Goal: Transaction & Acquisition: Purchase product/service

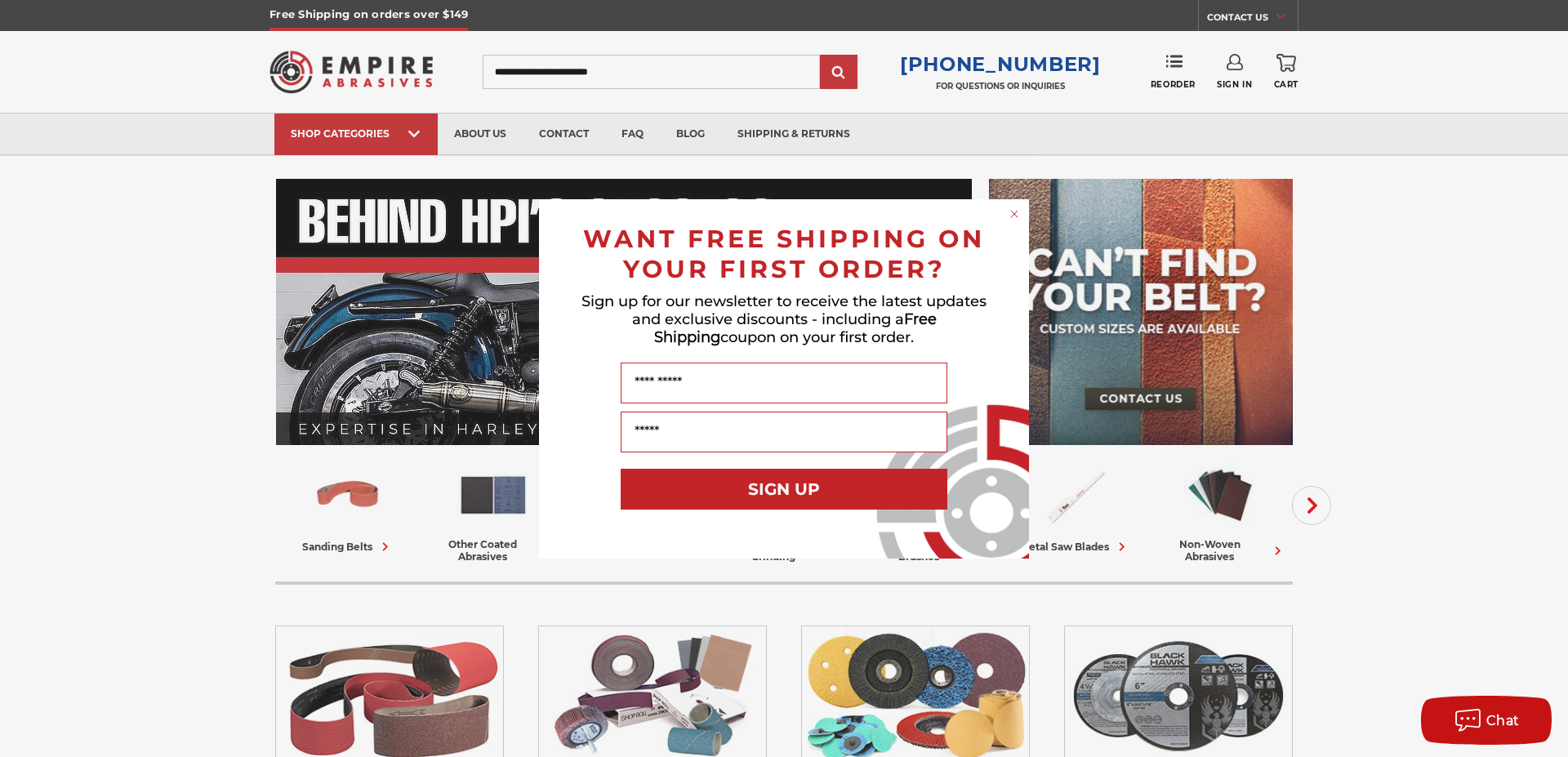
click at [1014, 211] on circle "Close dialog" at bounding box center [1015, 214] width 16 height 16
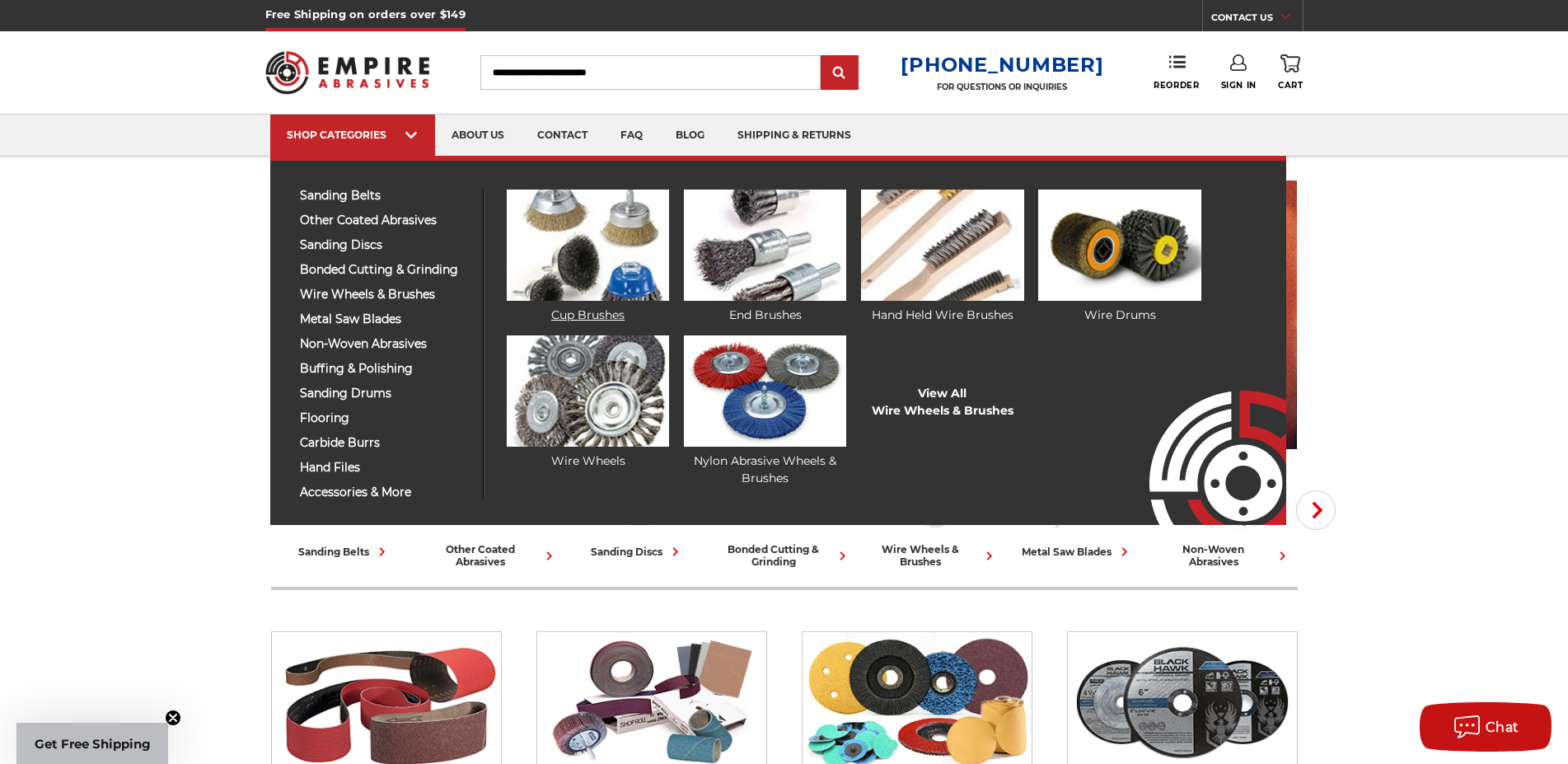
click at [549, 275] on img at bounding box center [588, 246] width 162 height 112
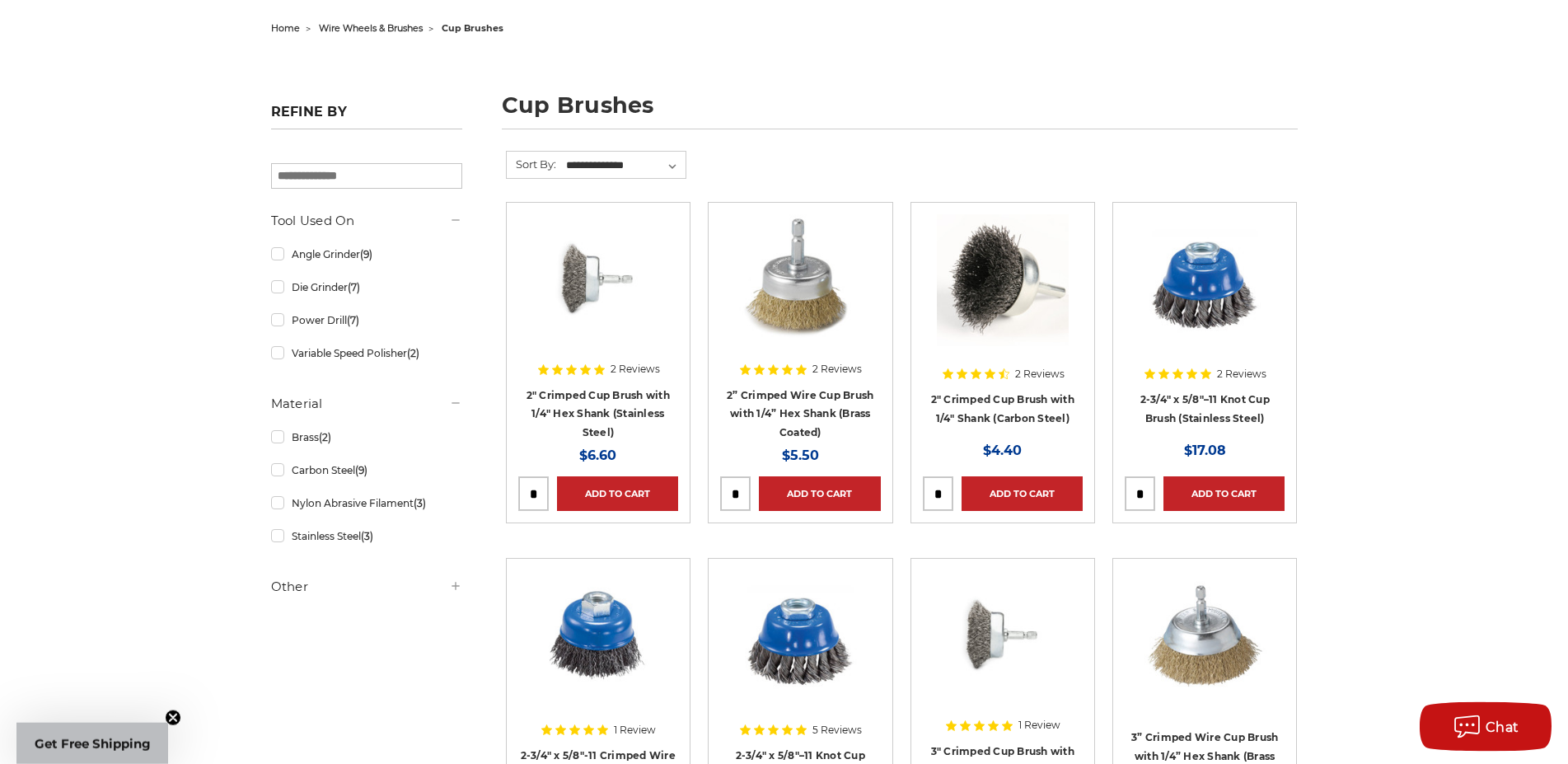
scroll to position [252, 0]
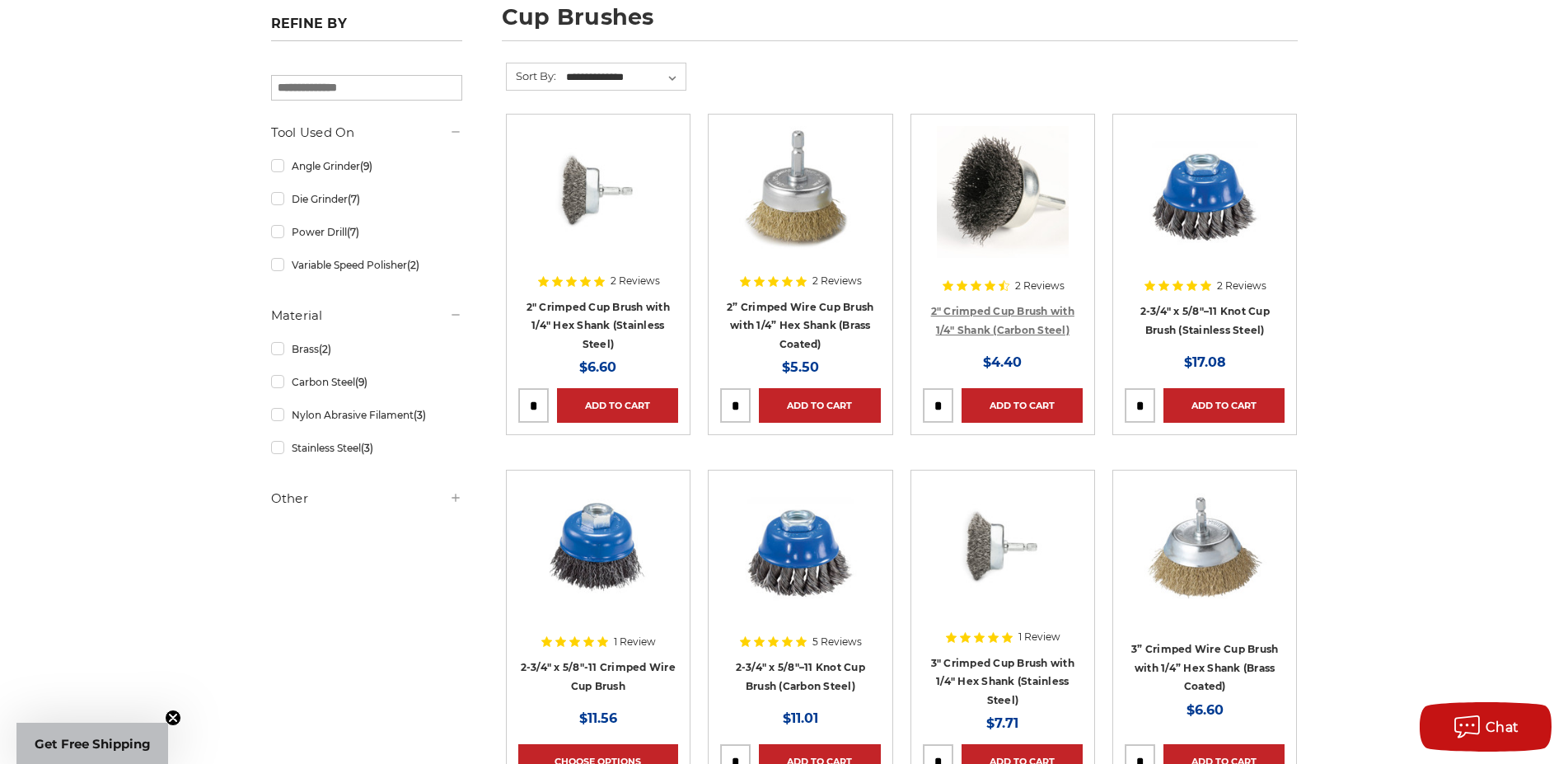
click at [1005, 323] on link "2" Crimped Cup Brush with 1/4" Shank (Carbon Steel)" at bounding box center [1003, 320] width 143 height 32
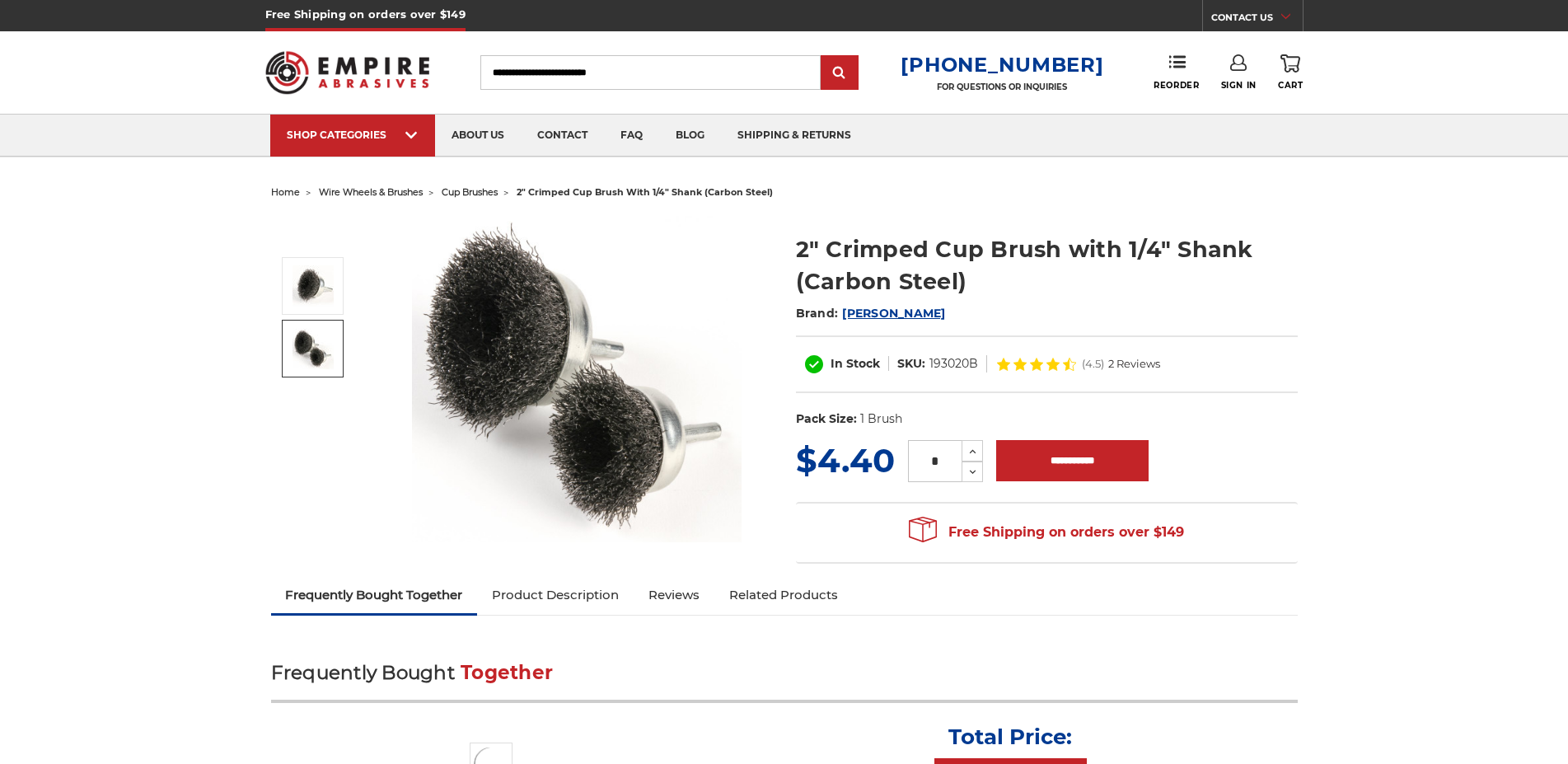
click at [285, 353] on link at bounding box center [313, 348] width 62 height 57
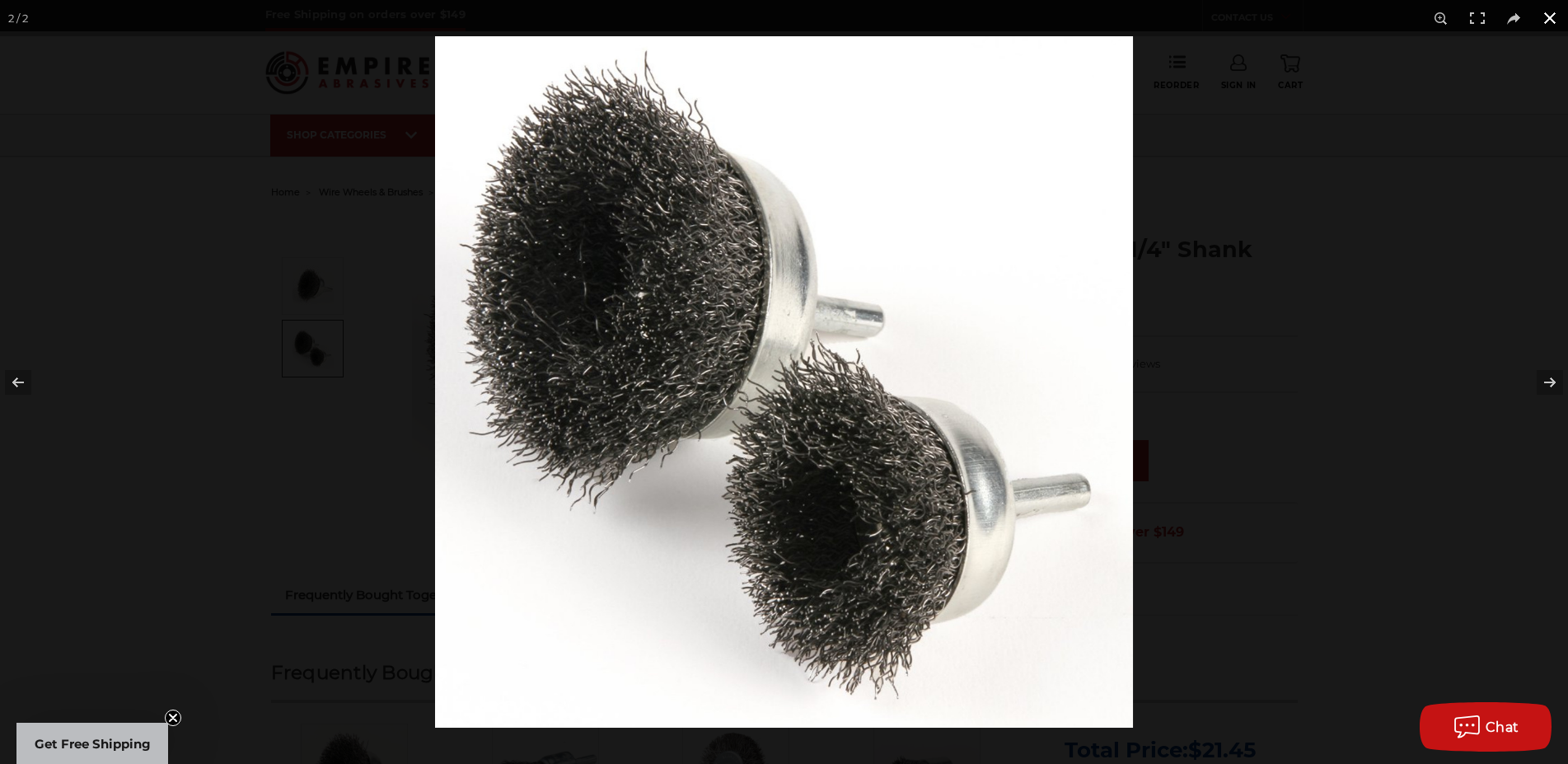
click at [234, 320] on div at bounding box center [784, 382] width 1568 height 764
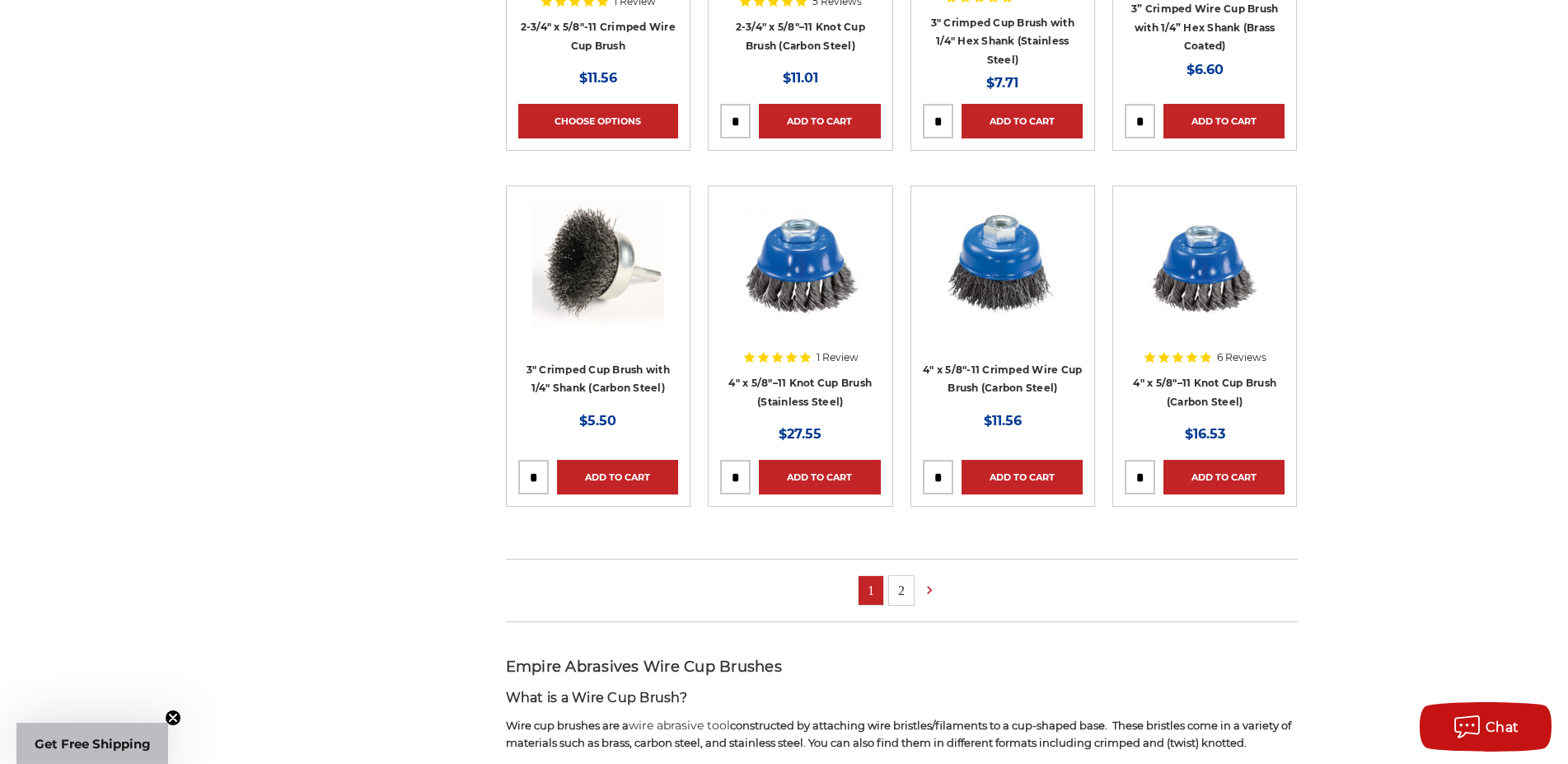
scroll to position [925, 0]
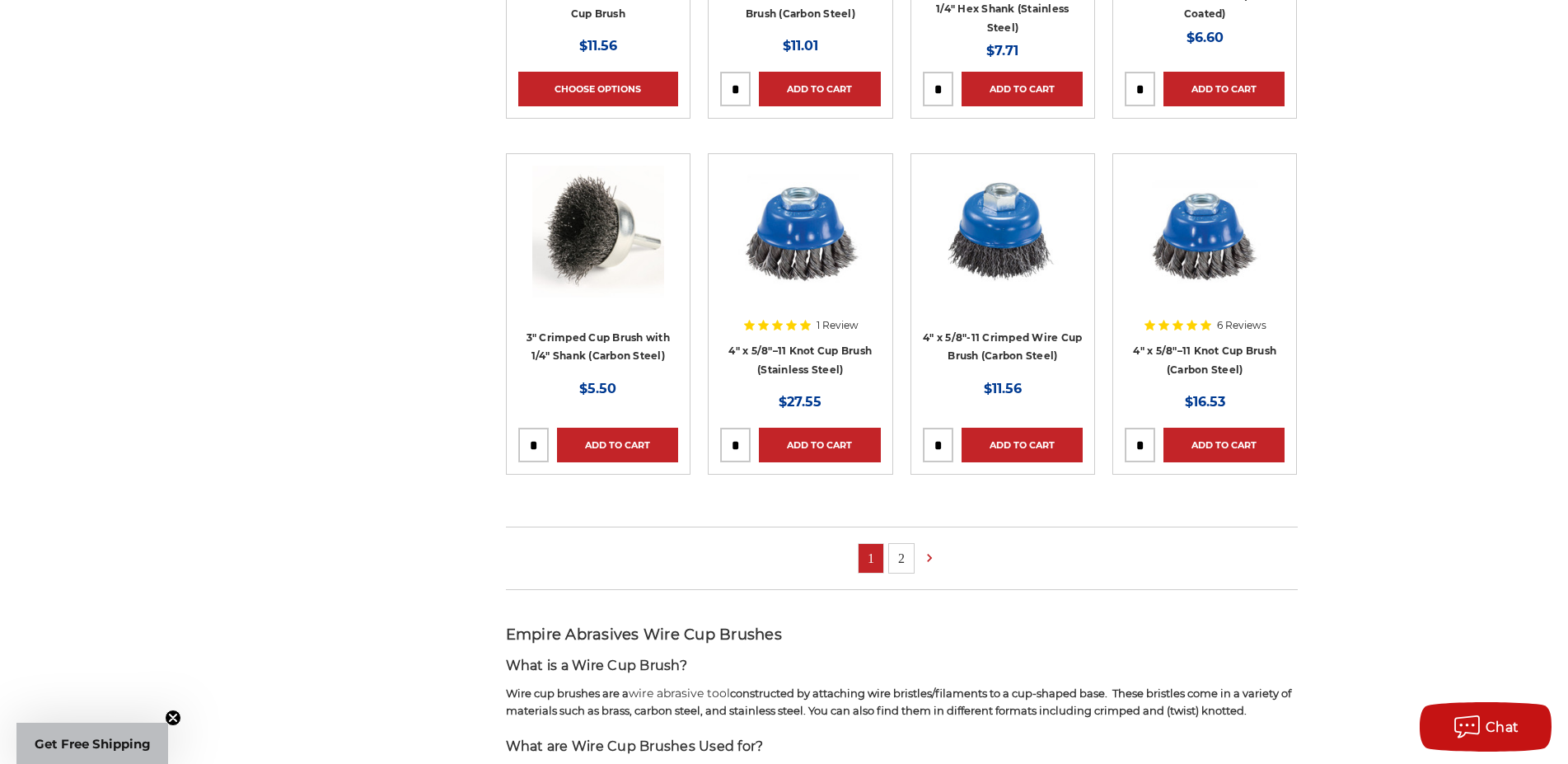
click at [906, 558] on link "2" at bounding box center [901, 558] width 25 height 29
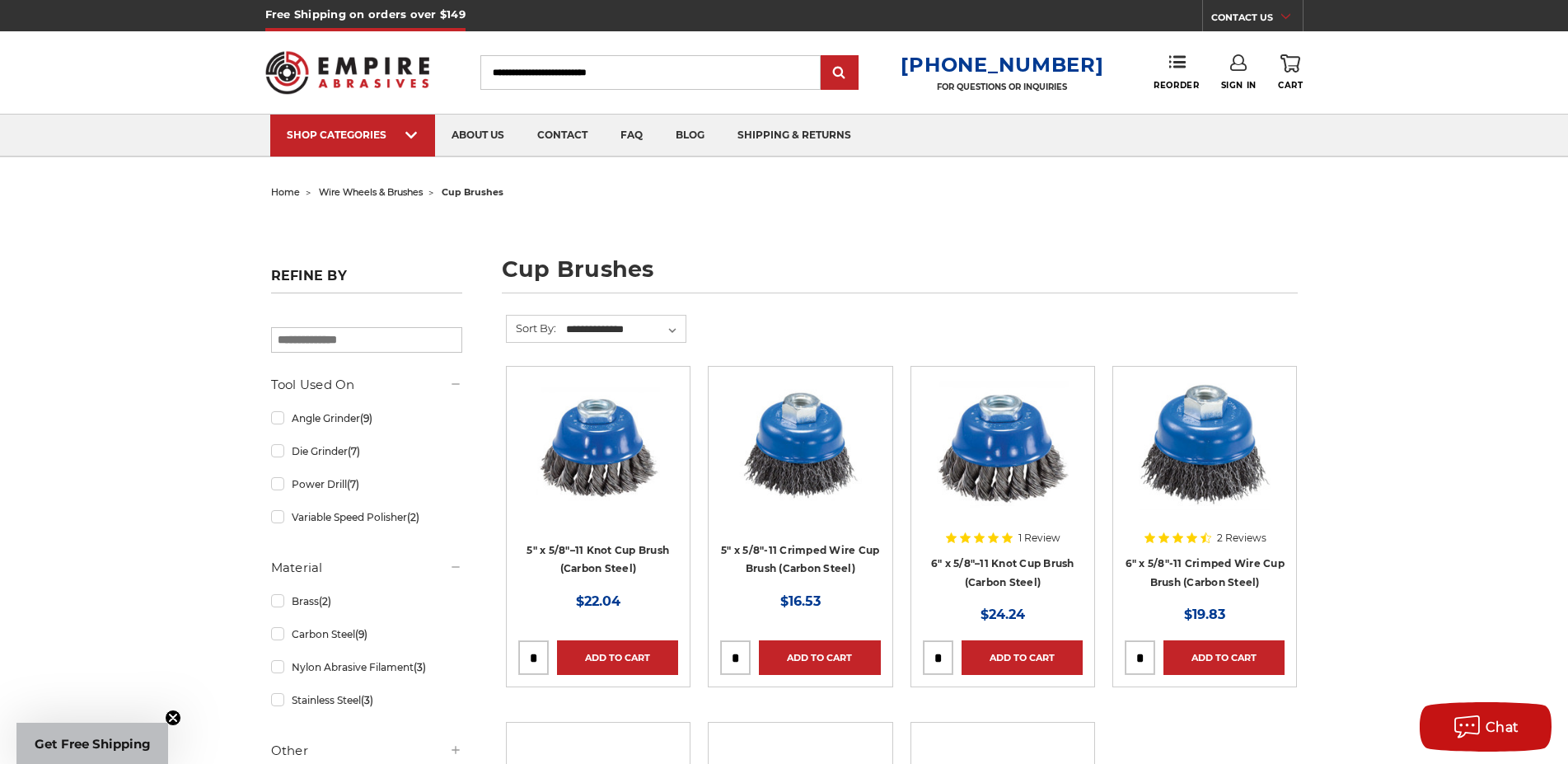
scroll to position [420, 0]
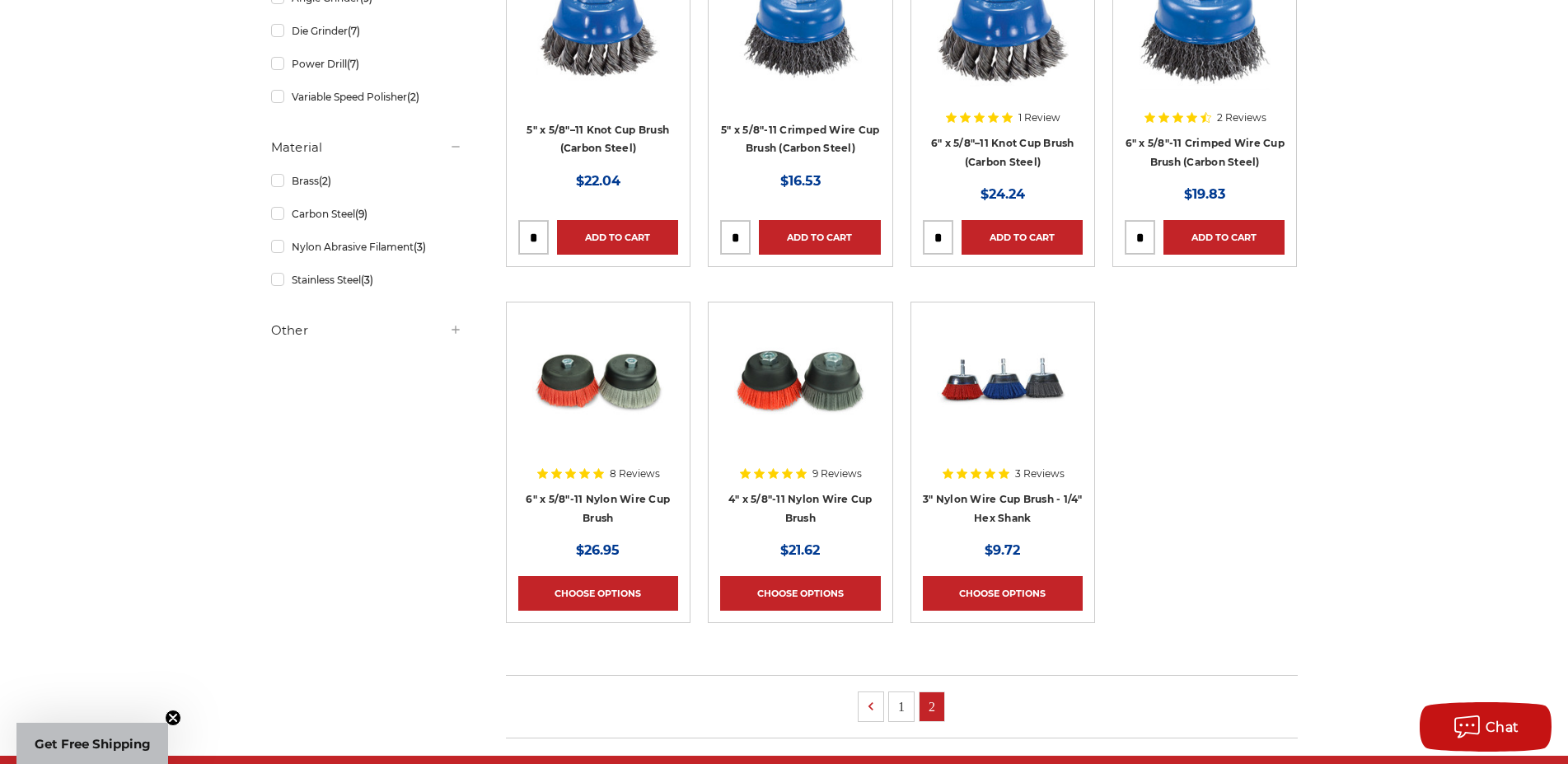
click at [901, 712] on link "1" at bounding box center [901, 707] width 25 height 29
